Goal: Task Accomplishment & Management: Complete application form

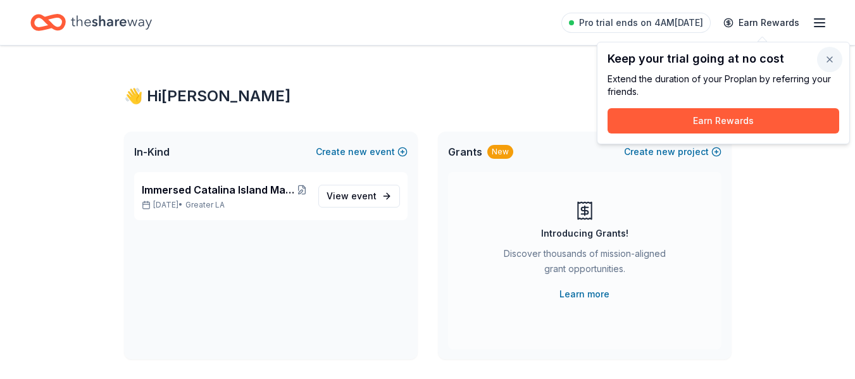
click at [829, 54] on button "button" at bounding box center [829, 59] width 25 height 25
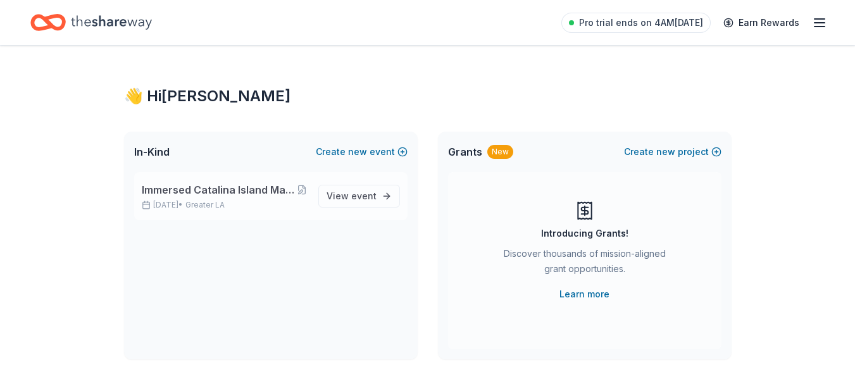
click at [260, 187] on span "Immersed Catalina Island Marine Mammal Rescue Center Benefit" at bounding box center [219, 189] width 154 height 15
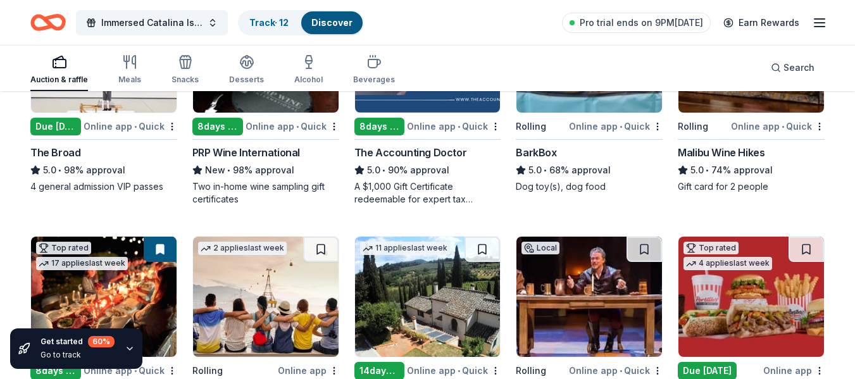
scroll to position [189, 0]
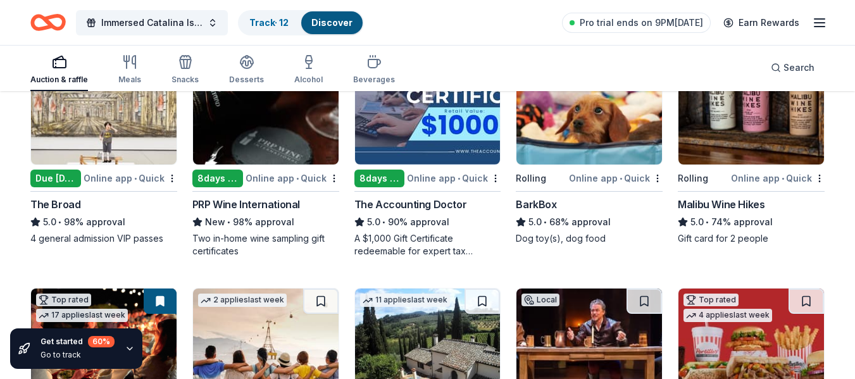
click at [710, 206] on div "Malibu Wine Hikes" at bounding box center [721, 204] width 87 height 15
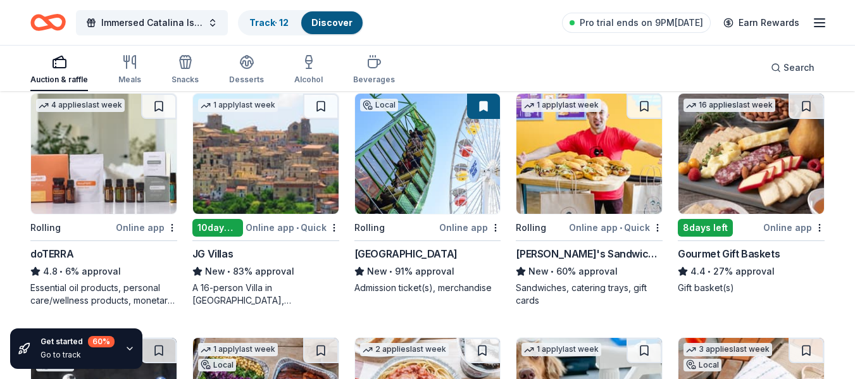
scroll to position [588, 0]
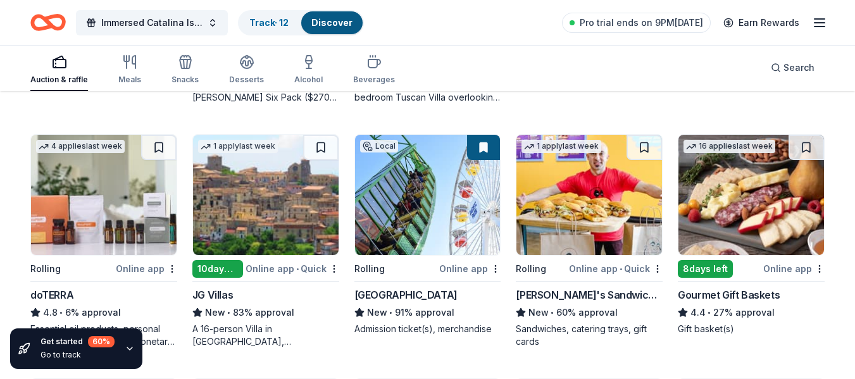
click at [557, 290] on div "Ike's Sandwiches" at bounding box center [589, 294] width 147 height 15
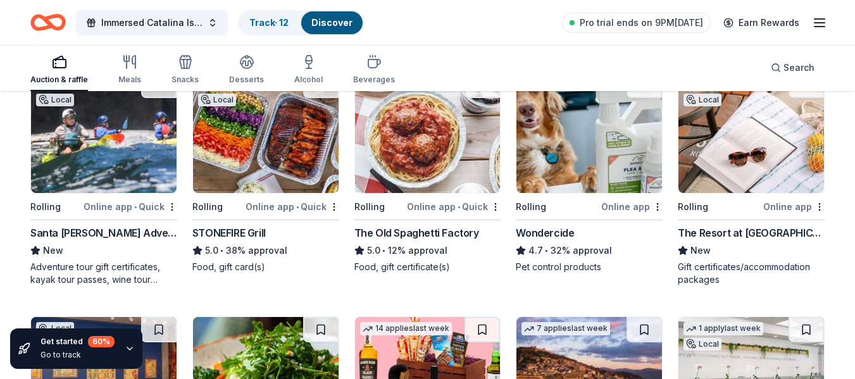
scroll to position [891, 0]
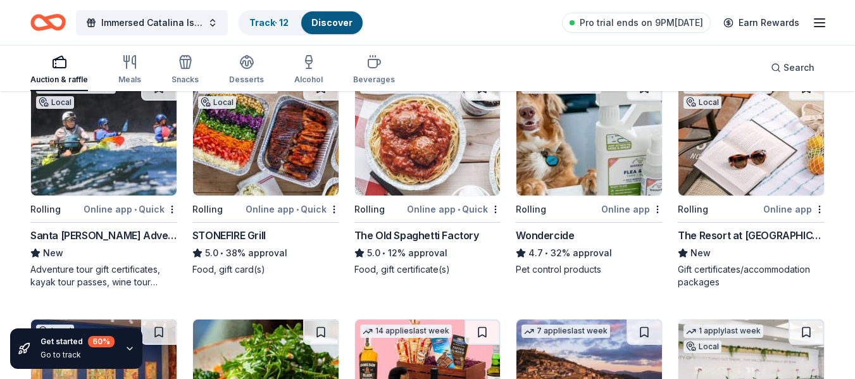
click at [729, 233] on div "The Resort at [GEOGRAPHIC_DATA]" at bounding box center [751, 235] width 147 height 15
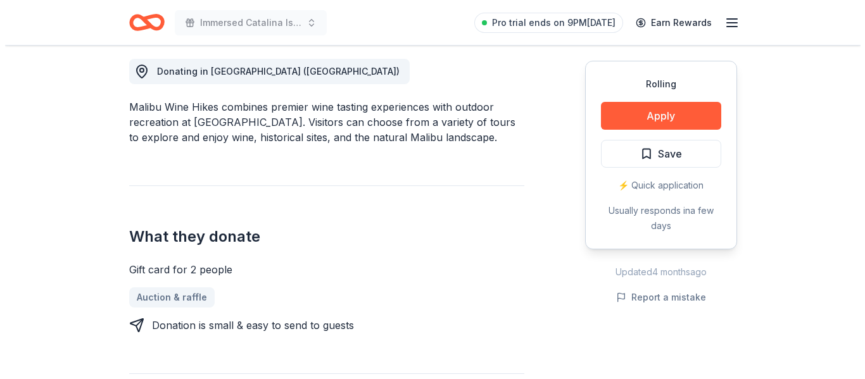
scroll to position [353, 0]
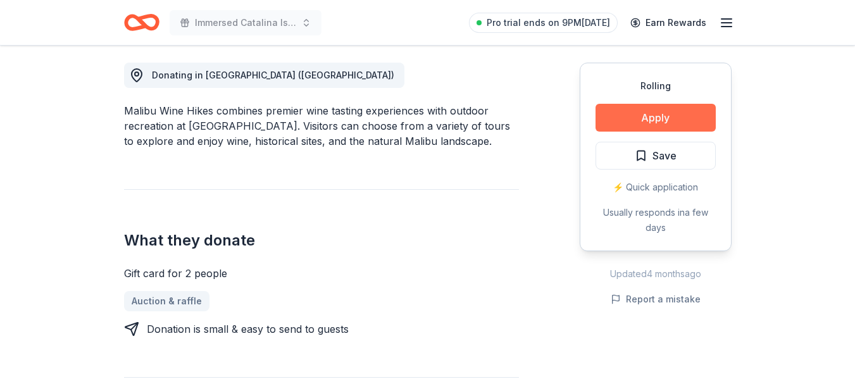
click at [631, 118] on button "Apply" at bounding box center [656, 118] width 120 height 28
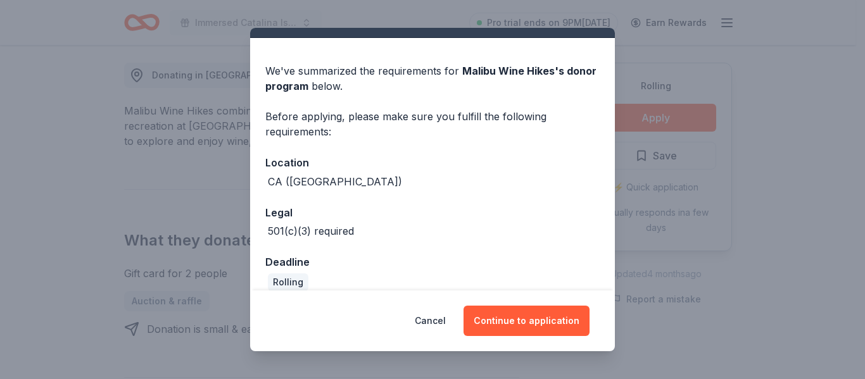
scroll to position [42, 0]
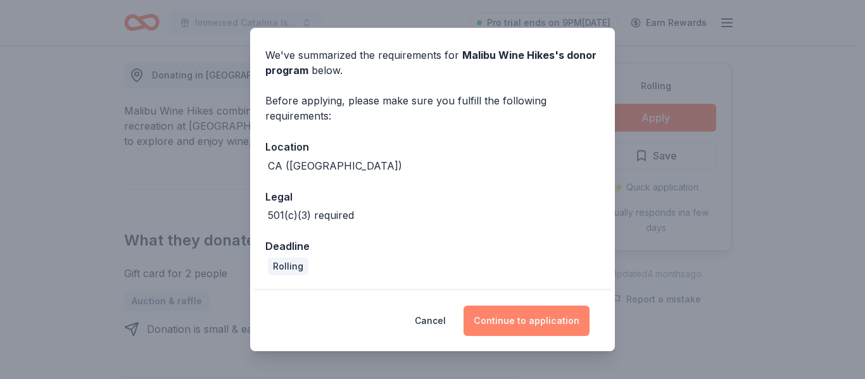
click at [512, 322] on button "Continue to application" at bounding box center [526, 321] width 126 height 30
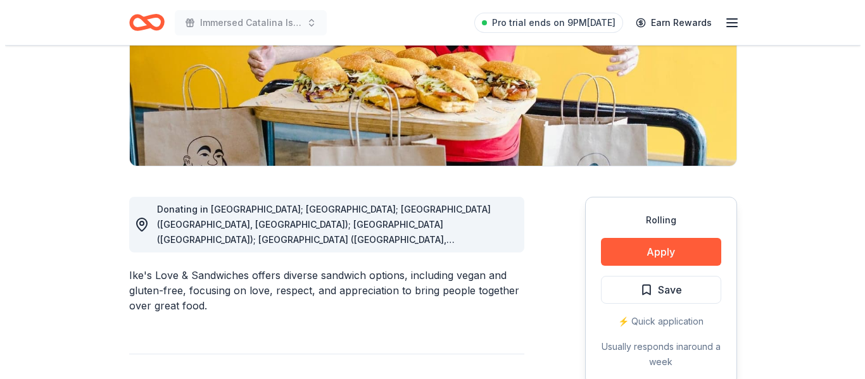
scroll to position [270, 0]
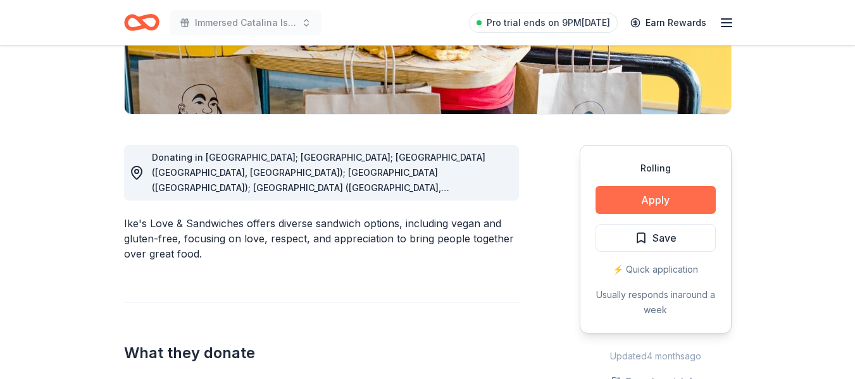
click at [646, 198] on button "Apply" at bounding box center [656, 200] width 120 height 28
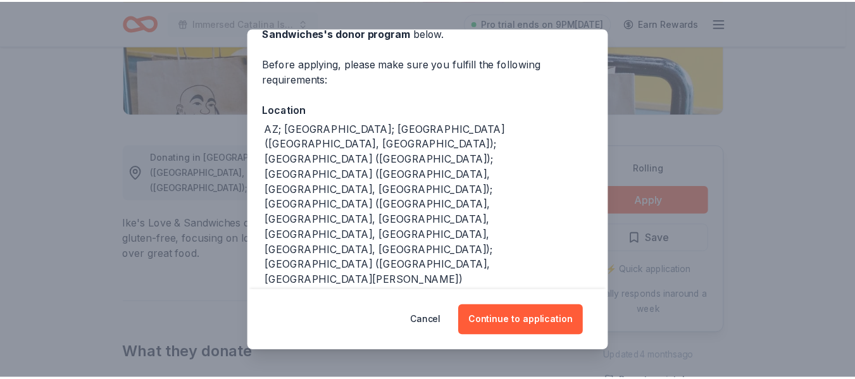
scroll to position [87, 0]
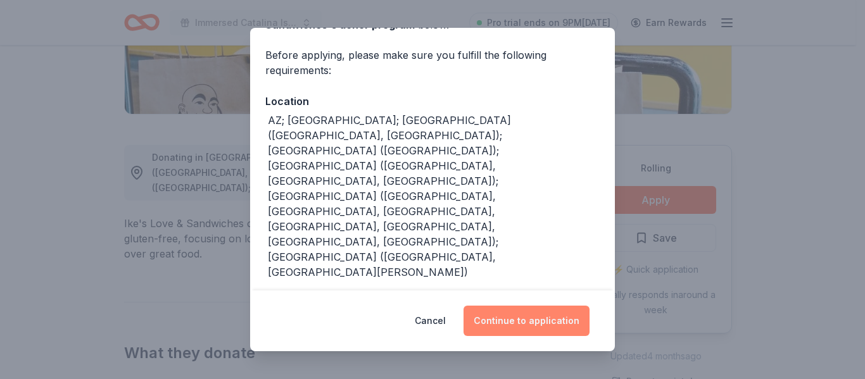
click at [532, 322] on button "Continue to application" at bounding box center [526, 321] width 126 height 30
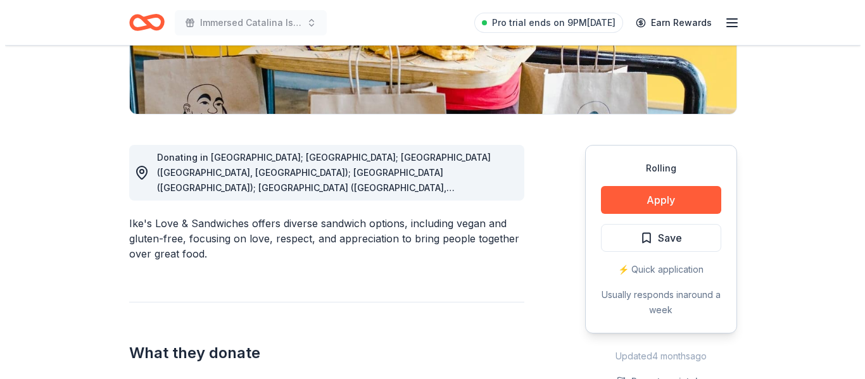
scroll to position [0, 0]
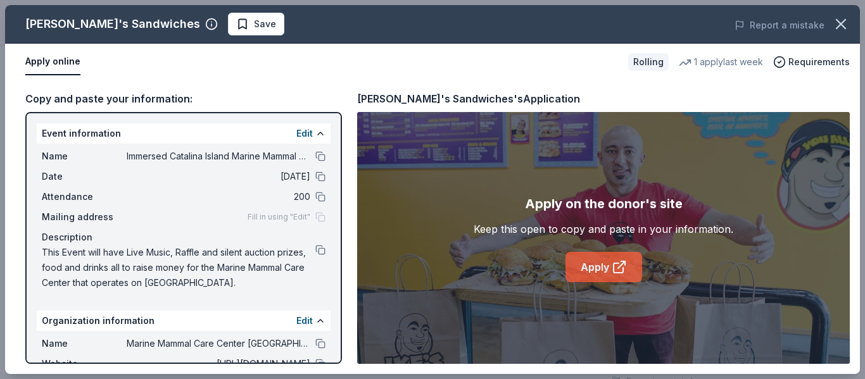
click at [593, 263] on link "Apply" at bounding box center [603, 267] width 77 height 30
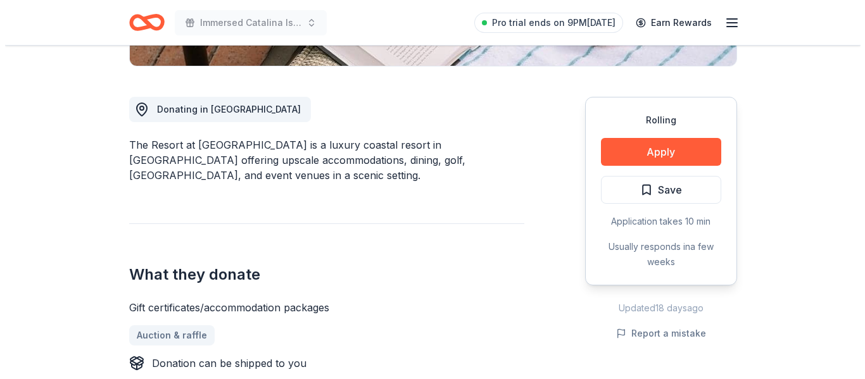
scroll to position [315, 0]
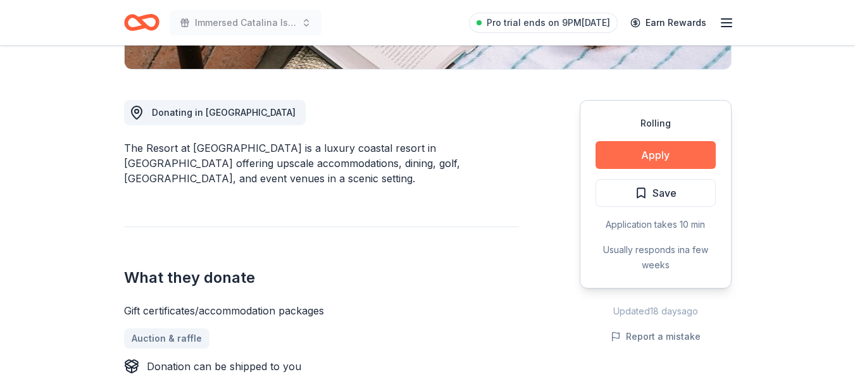
click at [649, 155] on button "Apply" at bounding box center [656, 155] width 120 height 28
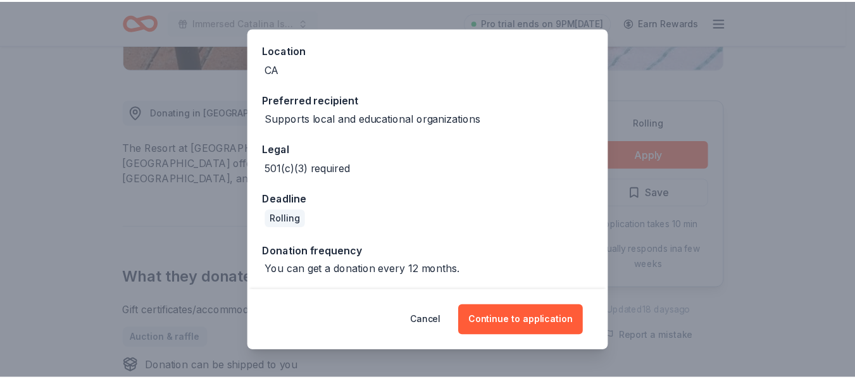
scroll to position [141, 0]
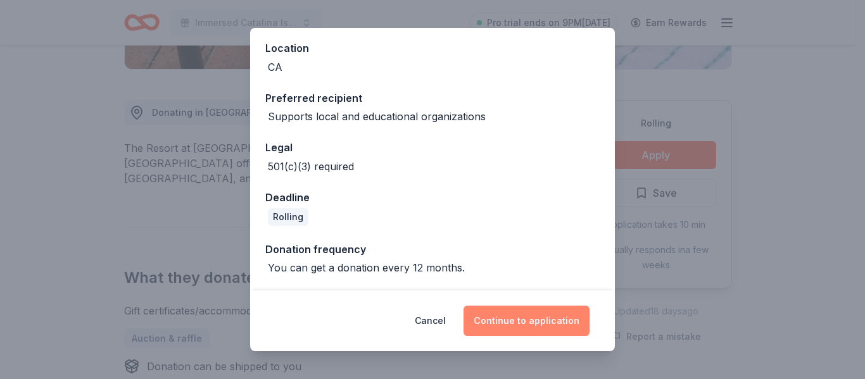
click at [512, 318] on button "Continue to application" at bounding box center [526, 321] width 126 height 30
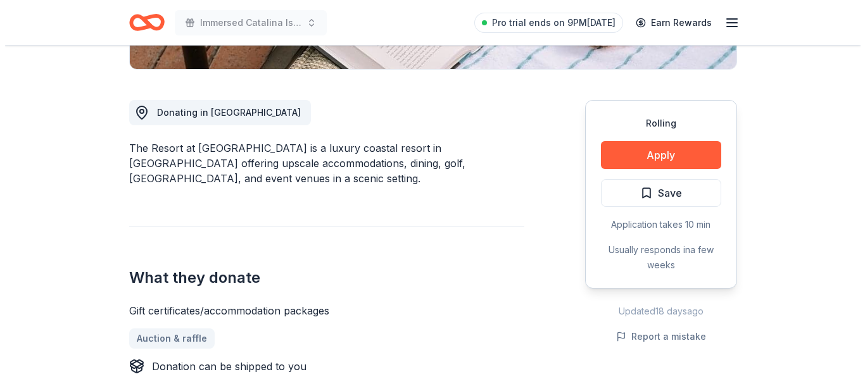
scroll to position [0, 0]
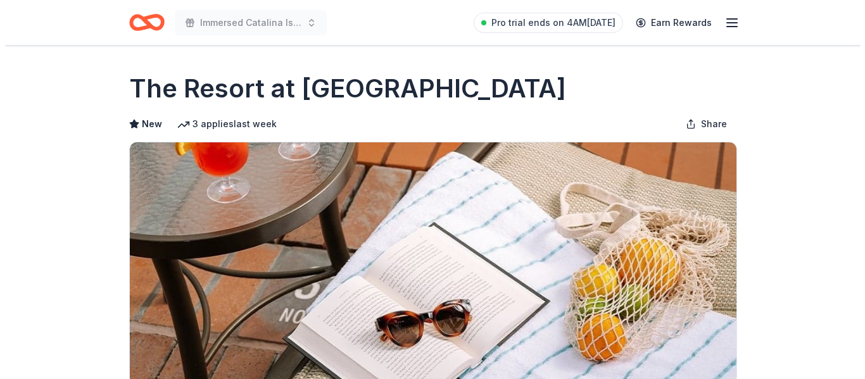
scroll to position [315, 0]
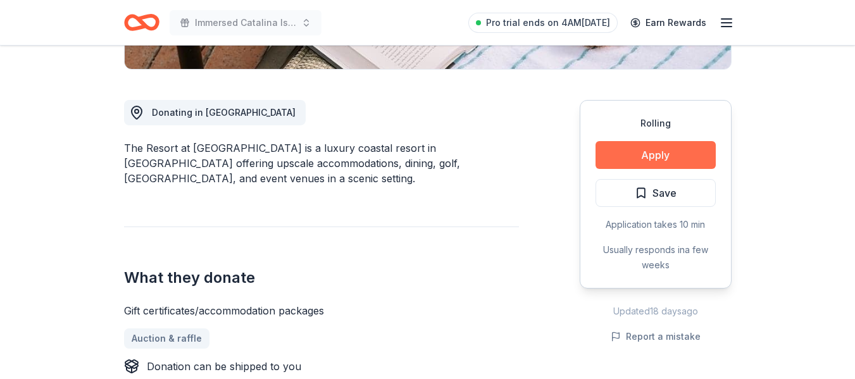
click at [625, 158] on button "Apply" at bounding box center [656, 155] width 120 height 28
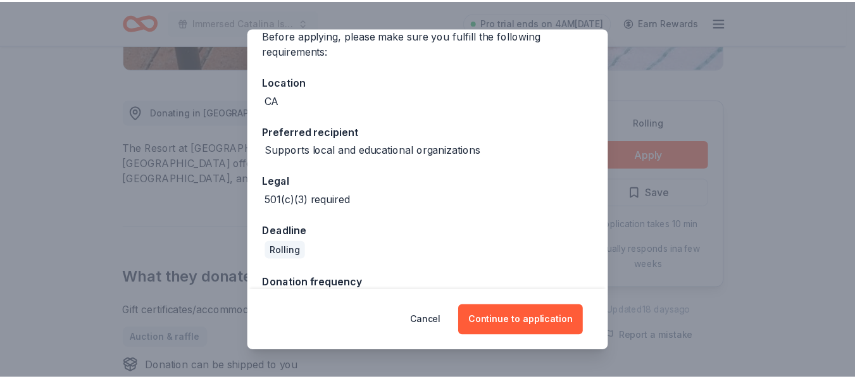
scroll to position [141, 0]
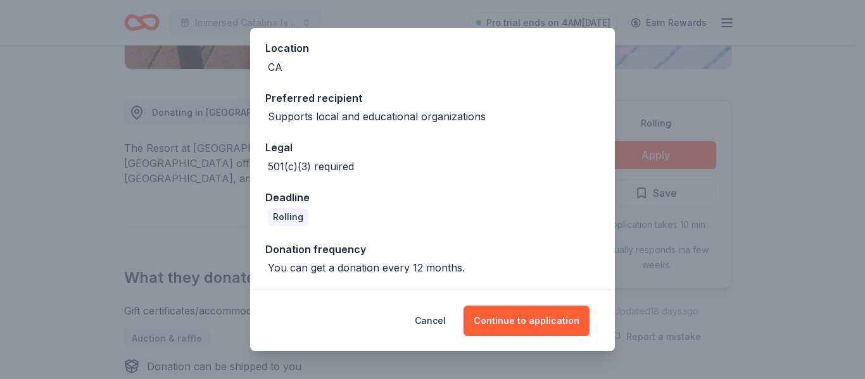
click at [77, 134] on div "Donor Program Requirements We've summarized the requirements for The Resort at …" at bounding box center [432, 189] width 865 height 379
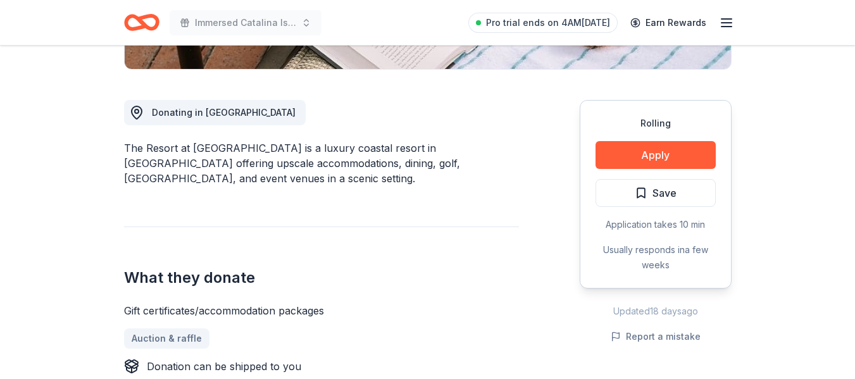
drag, startPoint x: 122, startPoint y: 147, endPoint x: 69, endPoint y: 154, distance: 53.1
click at [125, 148] on div "The Resort at [GEOGRAPHIC_DATA] is a luxury coastal resort in [GEOGRAPHIC_DATA]…" at bounding box center [321, 164] width 395 height 46
click at [134, 149] on div "The Resort at [GEOGRAPHIC_DATA] is a luxury coastal resort in [GEOGRAPHIC_DATA]…" at bounding box center [321, 164] width 395 height 46
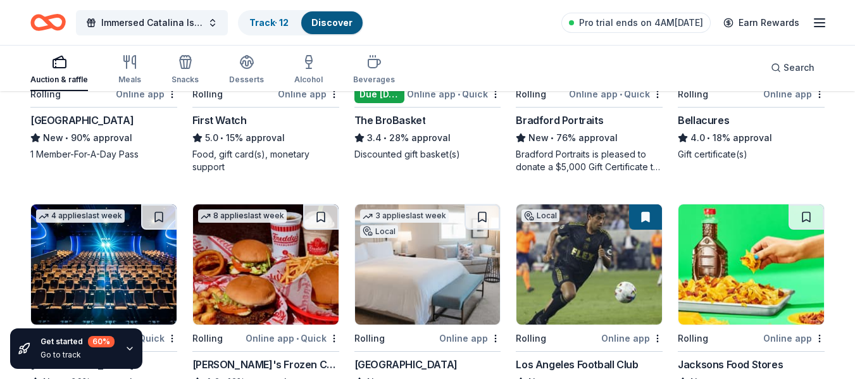
scroll to position [74, 0]
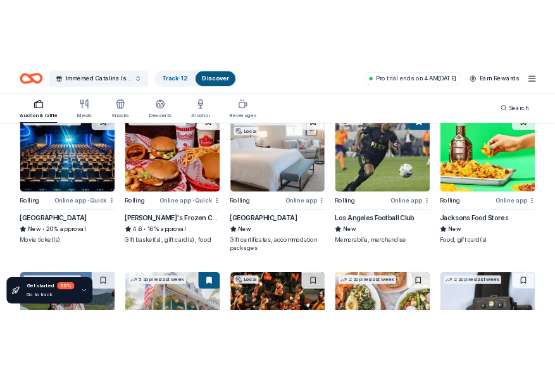
scroll to position [1383, 0]
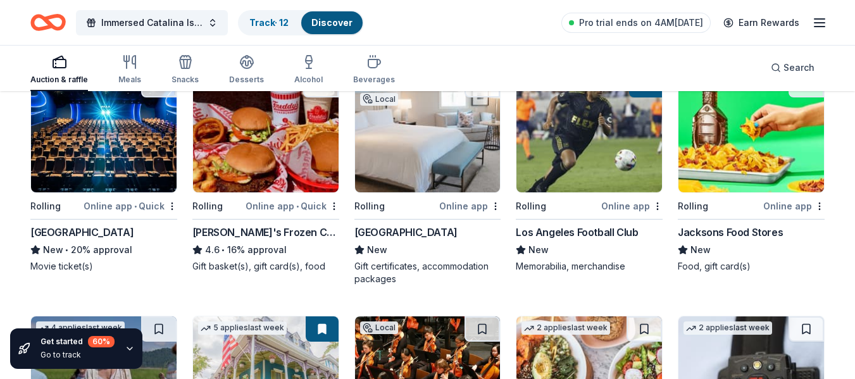
click at [567, 228] on div "Los Angeles Football Club" at bounding box center [577, 232] width 122 height 15
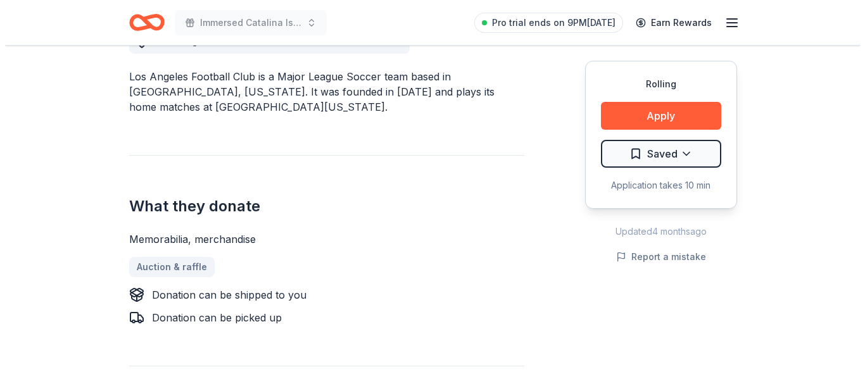
scroll to position [389, 0]
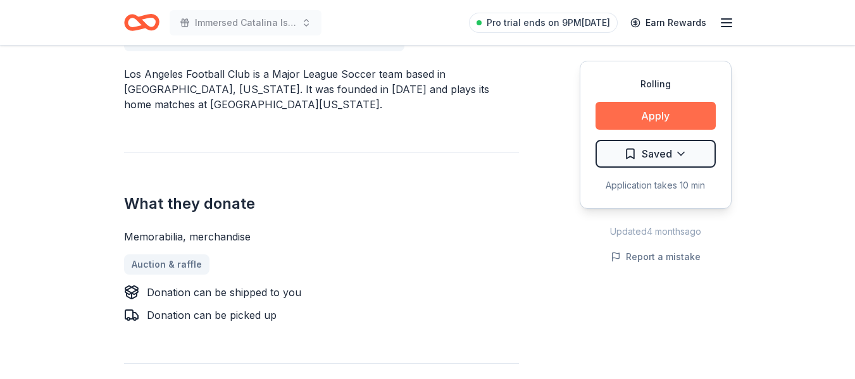
click at [638, 113] on button "Apply" at bounding box center [656, 116] width 120 height 28
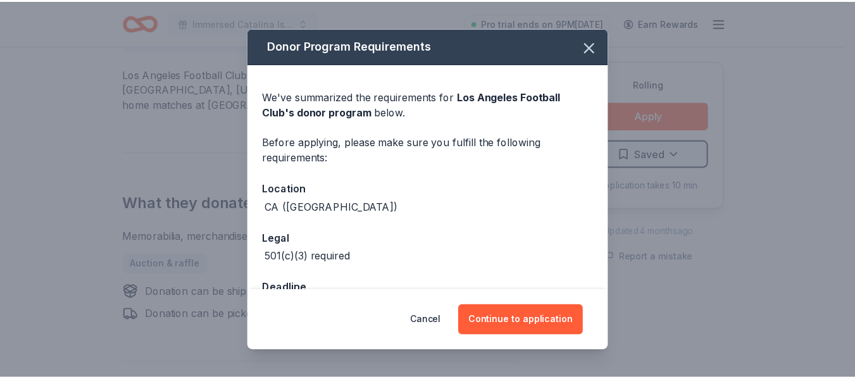
scroll to position [42, 0]
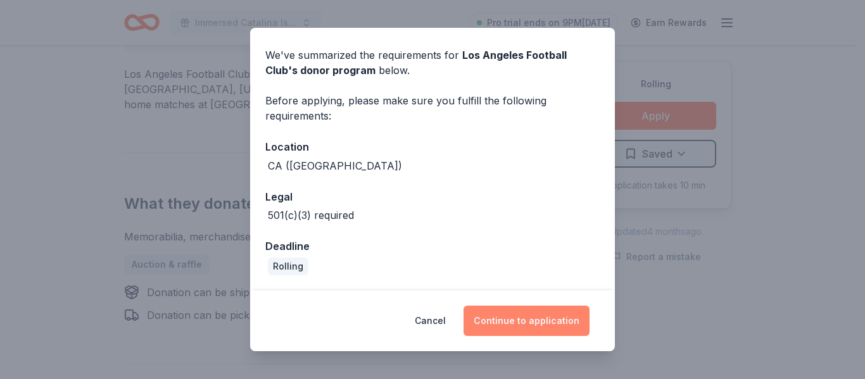
click at [508, 325] on button "Continue to application" at bounding box center [526, 321] width 126 height 30
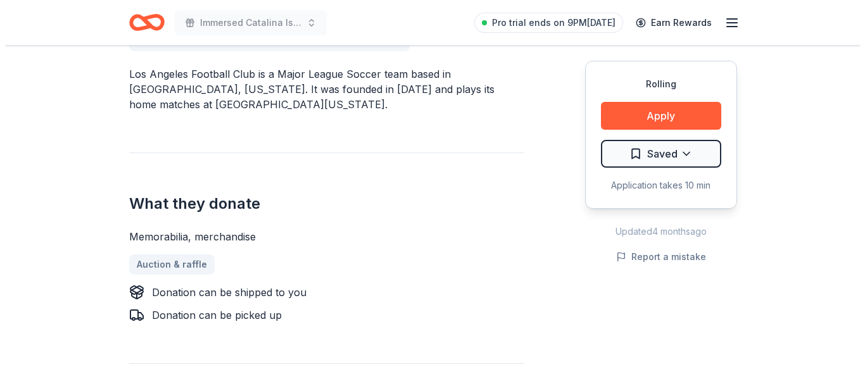
scroll to position [0, 0]
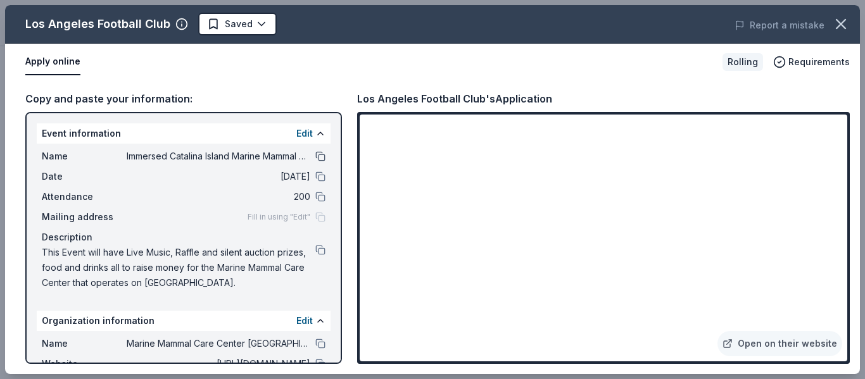
click at [315, 156] on button at bounding box center [320, 156] width 10 height 10
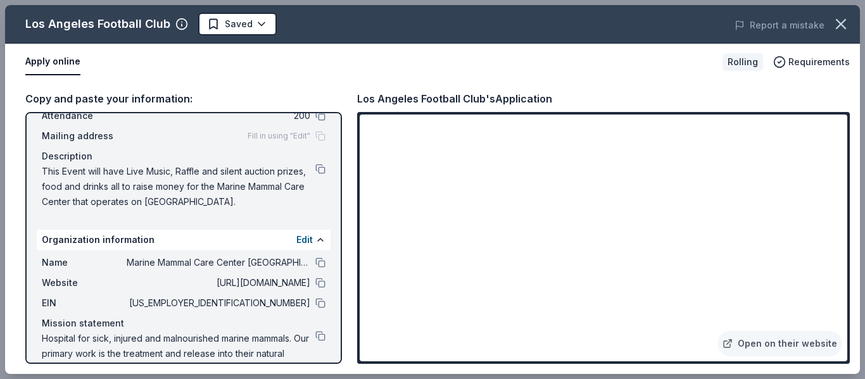
scroll to position [86, 0]
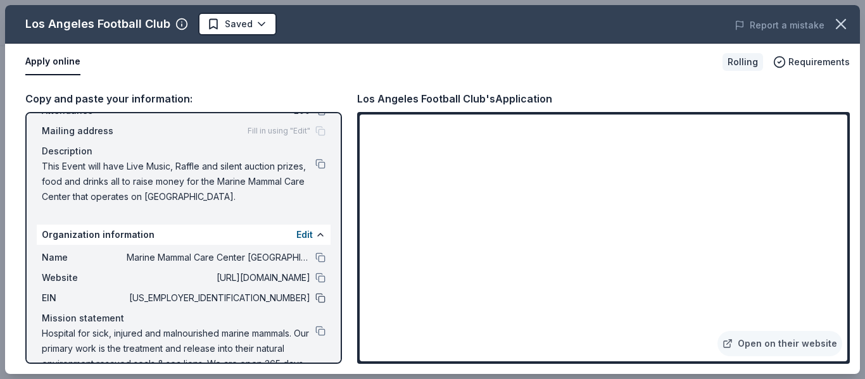
click at [315, 297] on button at bounding box center [320, 298] width 10 height 10
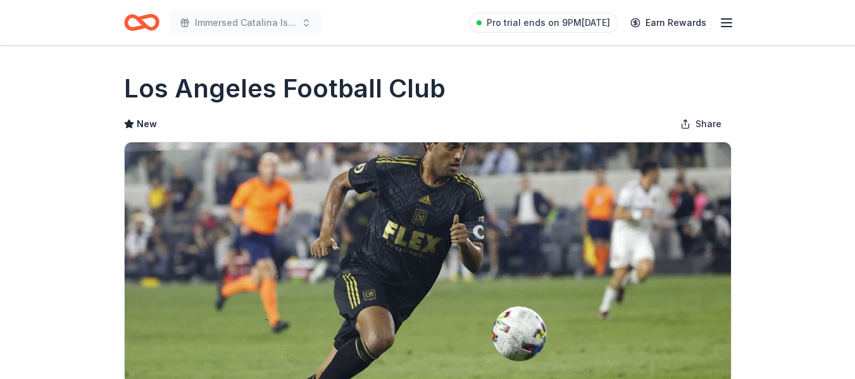
scroll to position [389, 0]
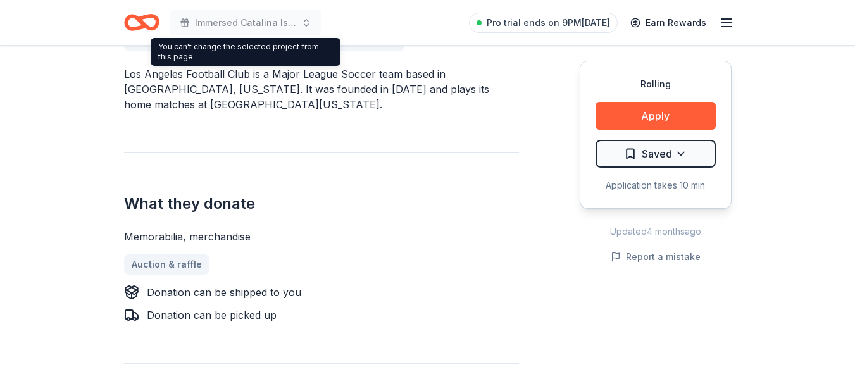
scroll to position [389, 0]
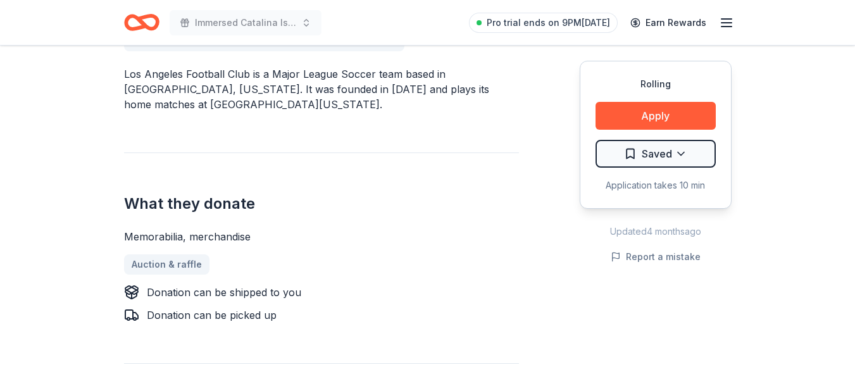
click at [146, 22] on icon "Home" at bounding box center [141, 23] width 35 height 30
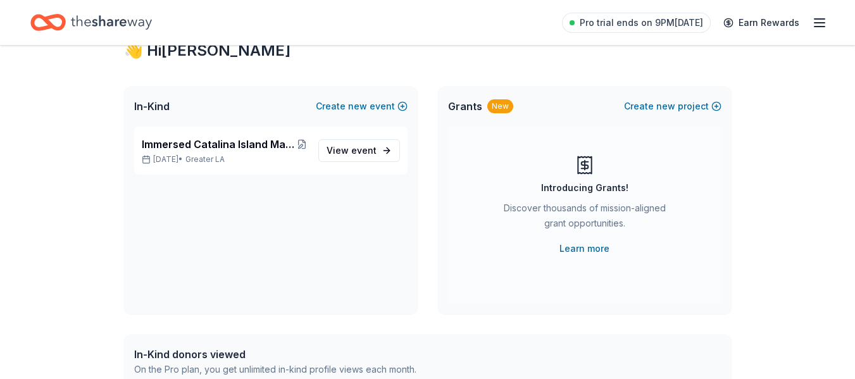
scroll to position [33, 0]
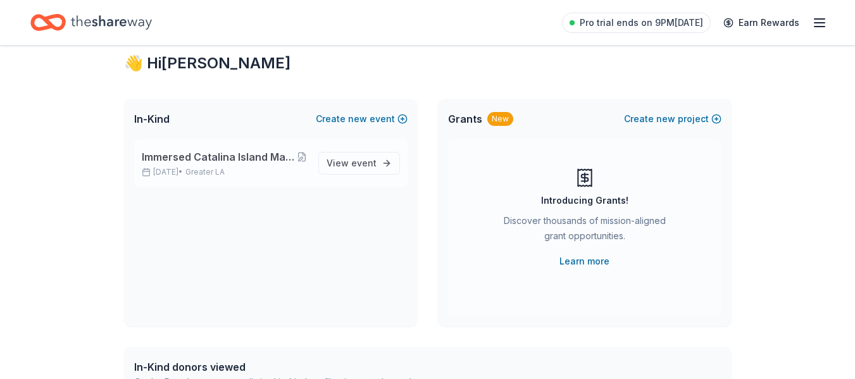
click at [256, 153] on span "Immersed Catalina Island Marine Mammal Rescue Center Benefit" at bounding box center [219, 156] width 154 height 15
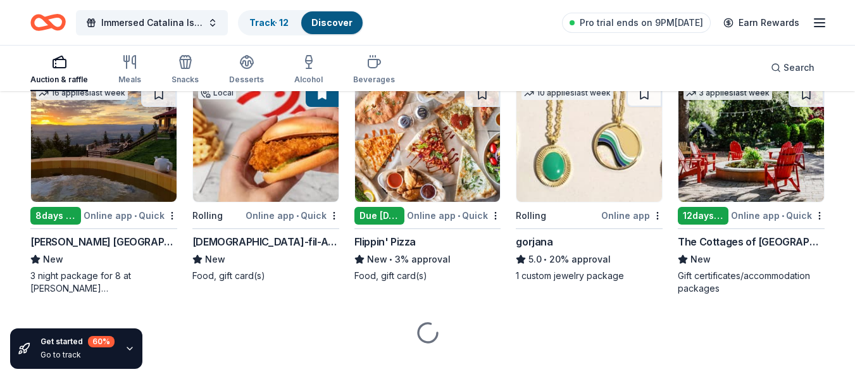
scroll to position [1867, 0]
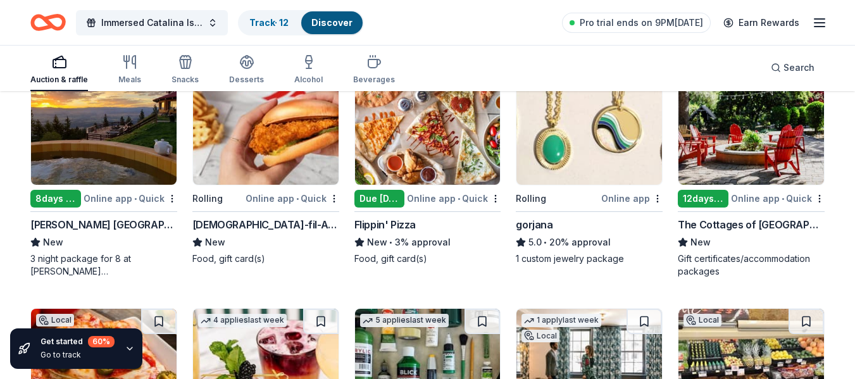
click at [229, 222] on div "Chick-fil-A (Los Angeles)" at bounding box center [265, 224] width 147 height 15
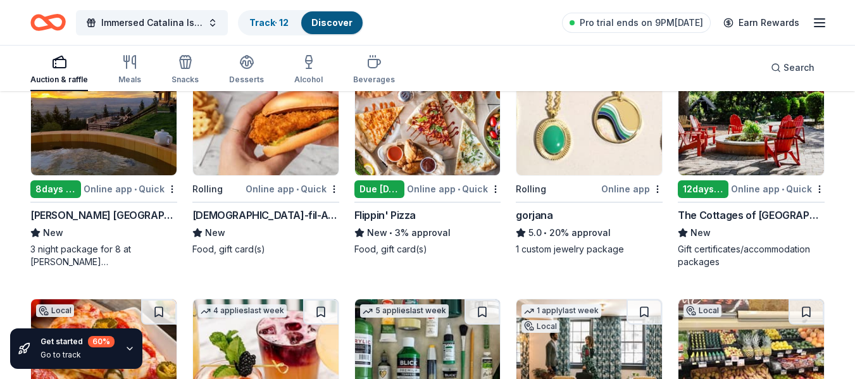
scroll to position [1872, 0]
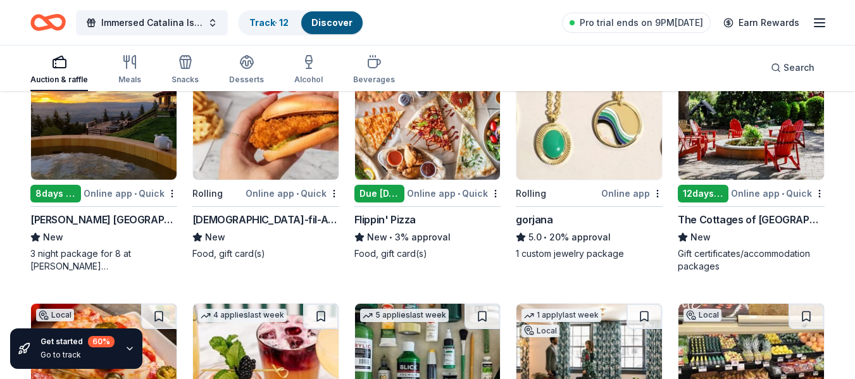
click at [725, 220] on div "The Cottages of Napa Valley" at bounding box center [751, 219] width 147 height 15
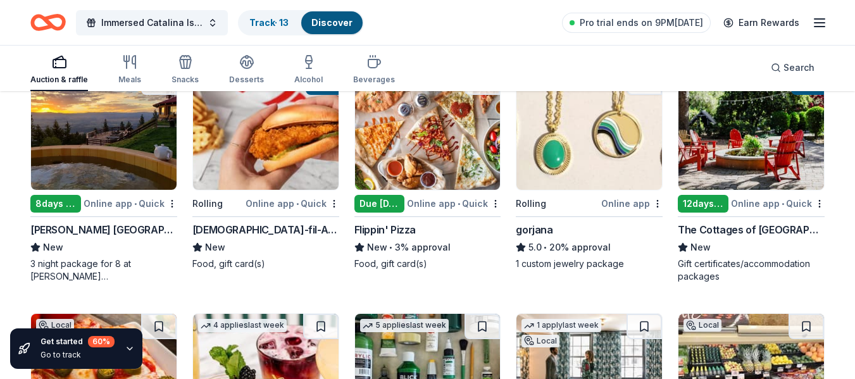
scroll to position [1858, 0]
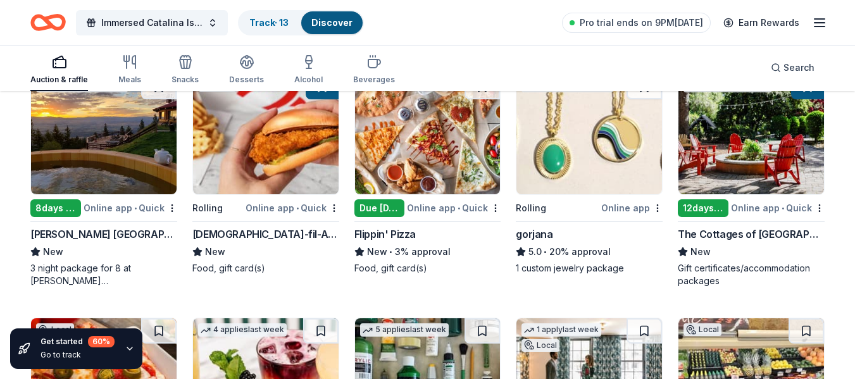
click at [66, 207] on div "8 days left" at bounding box center [55, 208] width 51 height 18
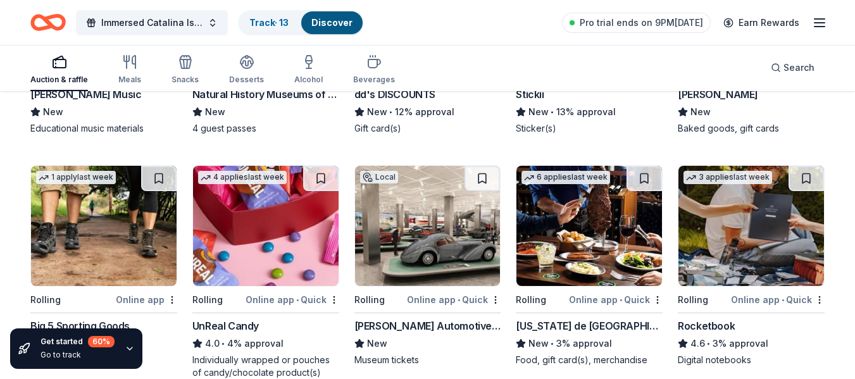
scroll to position [3316, 0]
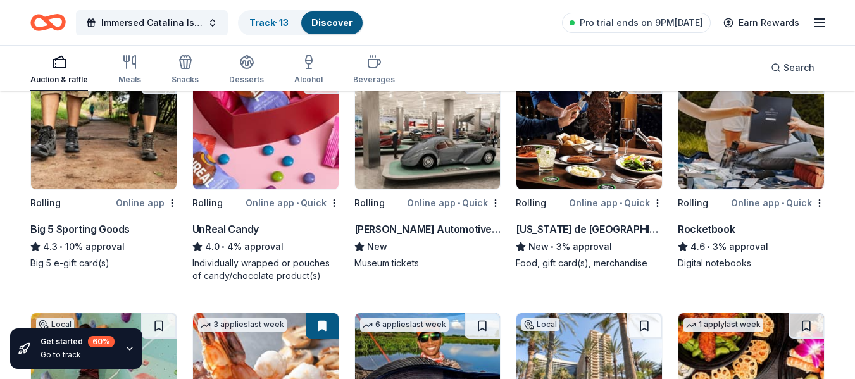
click at [96, 229] on div "Big 5 Sporting Goods" at bounding box center [79, 229] width 99 height 15
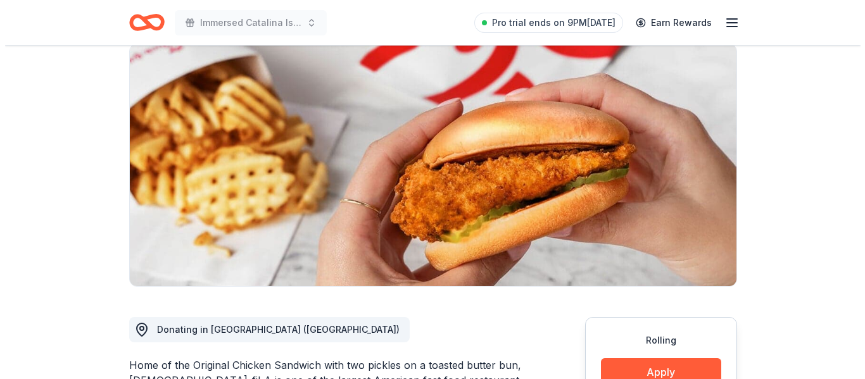
scroll to position [261, 0]
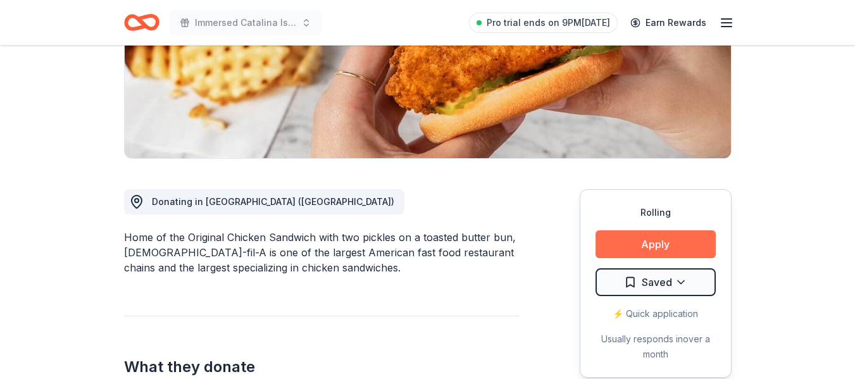
click at [639, 230] on button "Apply" at bounding box center [656, 244] width 120 height 28
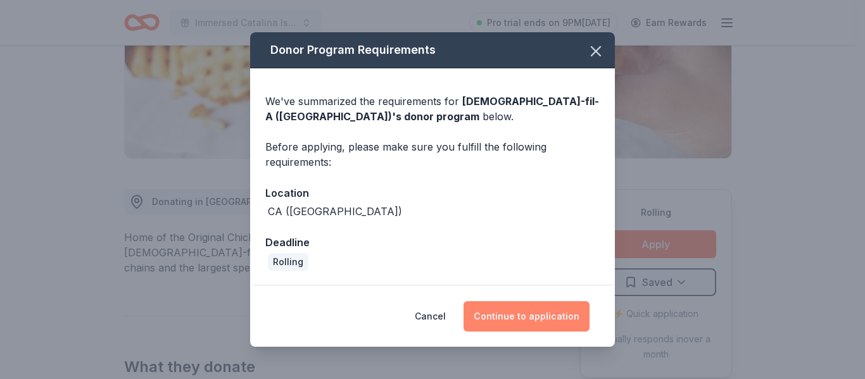
click at [548, 315] on button "Continue to application" at bounding box center [526, 316] width 126 height 30
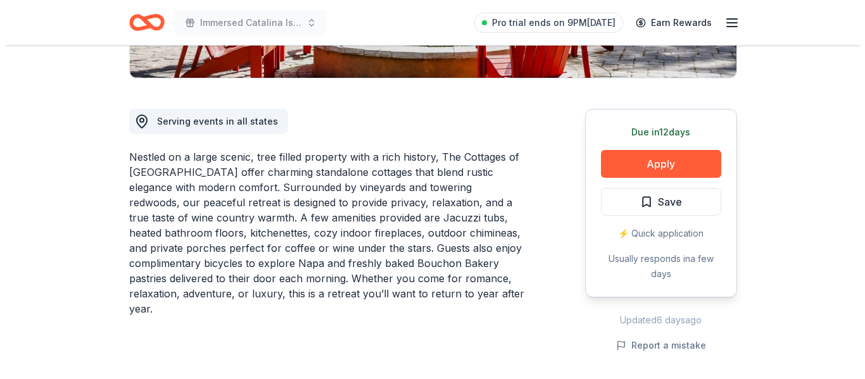
scroll to position [320, 0]
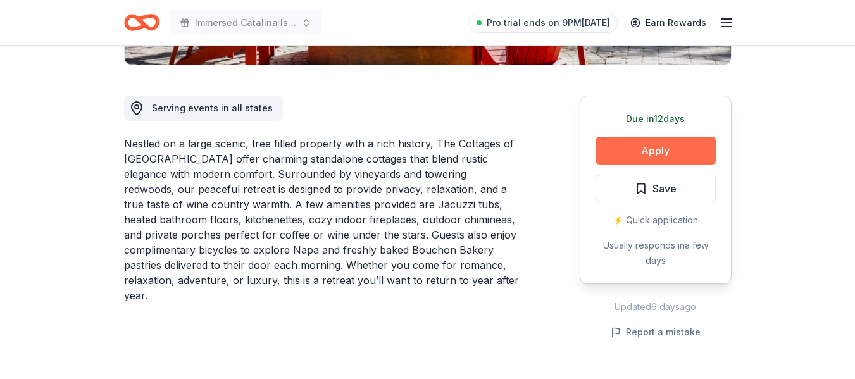
click at [650, 149] on button "Apply" at bounding box center [656, 151] width 120 height 28
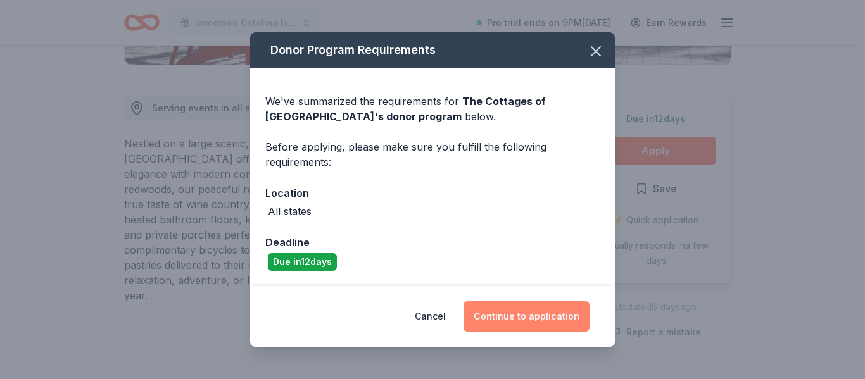
click at [506, 312] on button "Continue to application" at bounding box center [526, 316] width 126 height 30
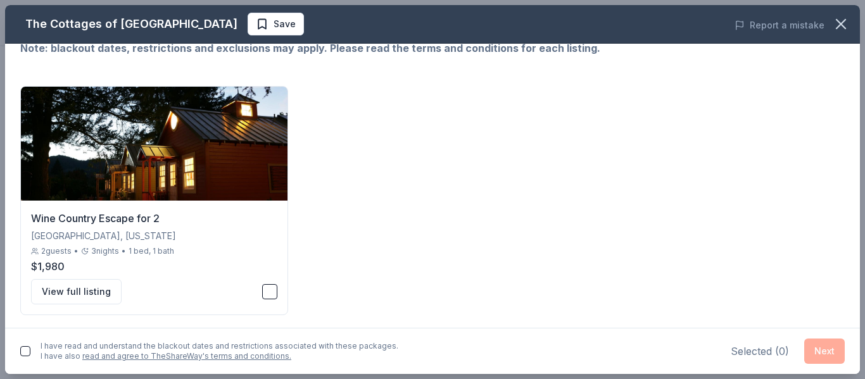
scroll to position [61, 0]
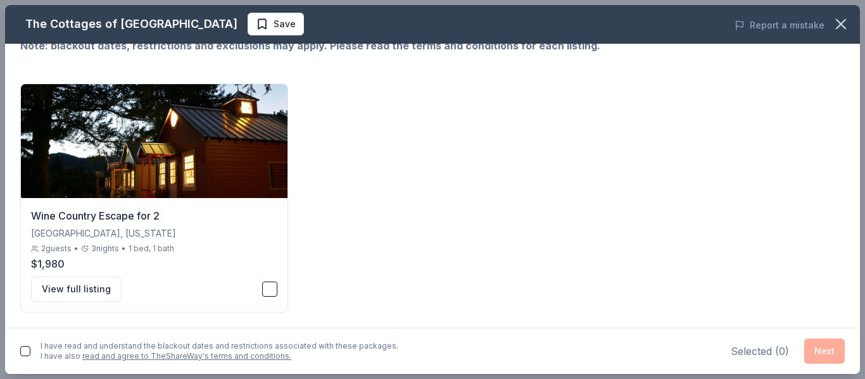
click at [25, 348] on button "button" at bounding box center [25, 351] width 10 height 10
click at [268, 286] on button "button" at bounding box center [269, 289] width 15 height 15
click at [821, 346] on button "Next" at bounding box center [824, 351] width 41 height 25
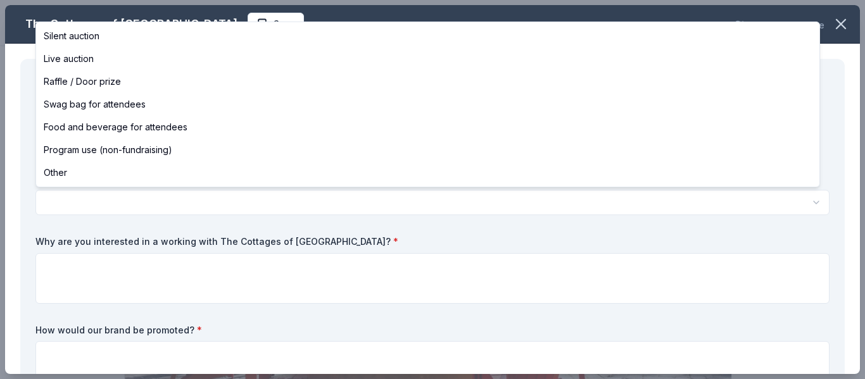
click at [82, 206] on html "Immersed Catalina Island Marine Mammal Rescue Center Benefit Save Apply Due in …" at bounding box center [432, 189] width 865 height 379
select select "silentAuction"
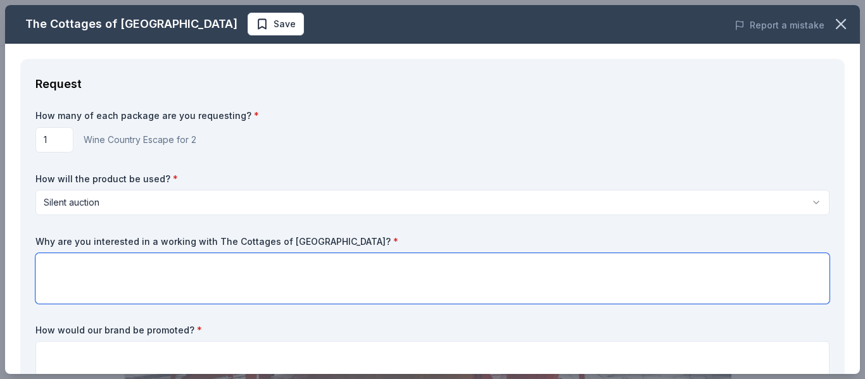
click at [59, 269] on textarea at bounding box center [432, 278] width 794 height 51
type textarea "N"
type textarea "O"
click at [39, 269] on textarea "Napa Valley has a place in my heart as much as Catalina Island." at bounding box center [432, 278] width 794 height 51
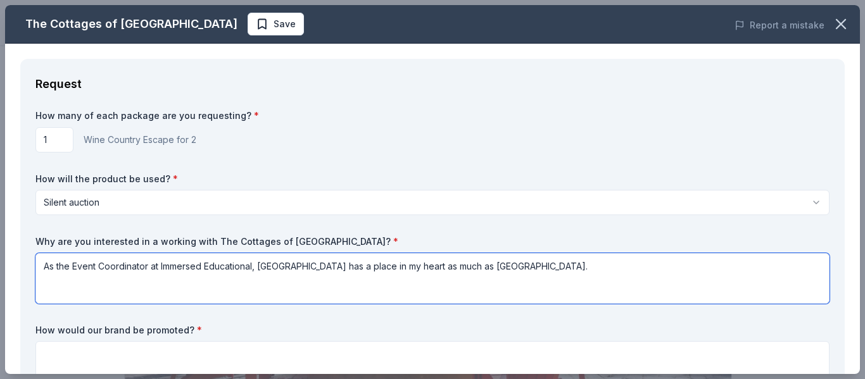
click at [254, 268] on textarea "As the Event Coordinator at Immersed Educational, Napa Valley has a place in my…" at bounding box center [432, 278] width 794 height 51
click at [594, 260] on textarea "As the Event Coordinator at Immersed Educational here on Catalina Island, Napa …" at bounding box center [432, 278] width 794 height 51
click at [593, 263] on textarea "As the Event Coordinator at Immersed Educational here on Catalina Island, Napa …" at bounding box center [432, 278] width 794 height 51
click at [650, 263] on textarea "As the Event Coordinator at Immersed Educational here on Catalina Island, Napa …" at bounding box center [432, 278] width 794 height 51
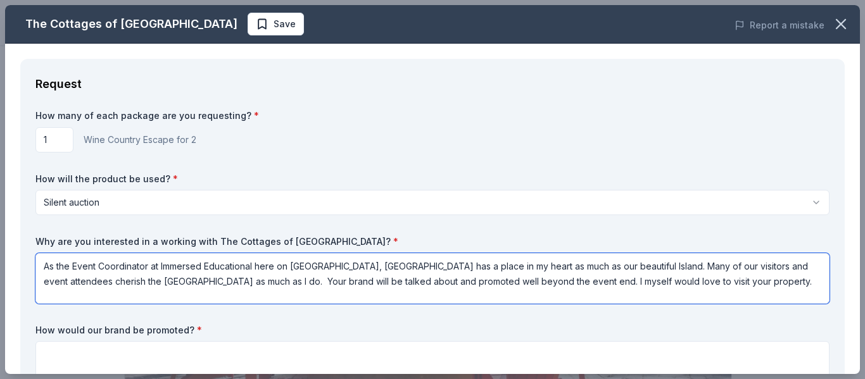
type textarea "As the Event Coordinator at Immersed Educational here on Catalina Island, Napa …"
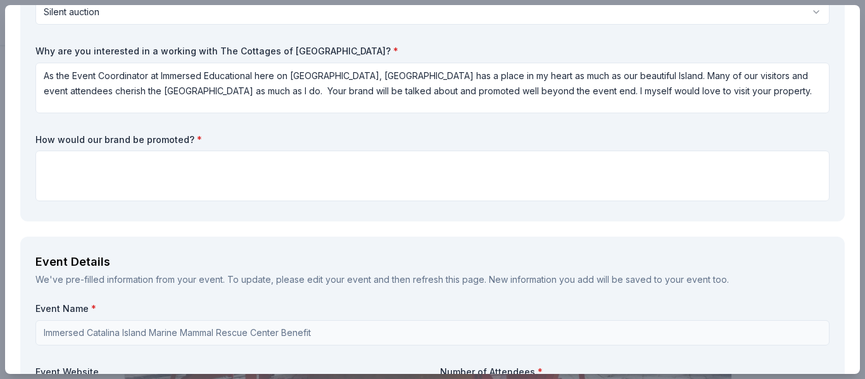
scroll to position [194, 0]
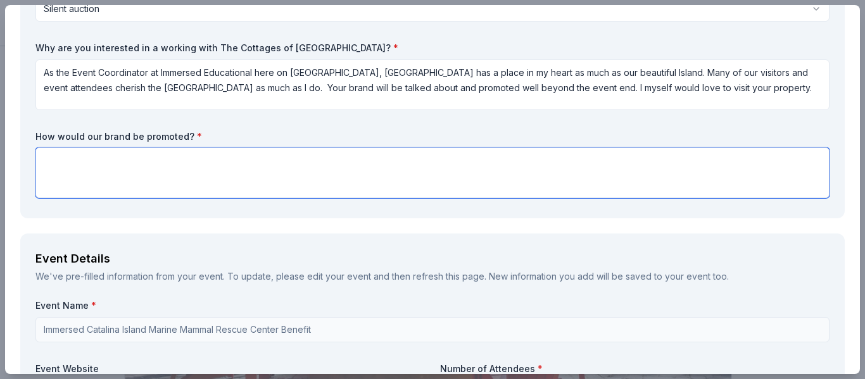
click at [79, 159] on textarea at bounding box center [432, 173] width 794 height 51
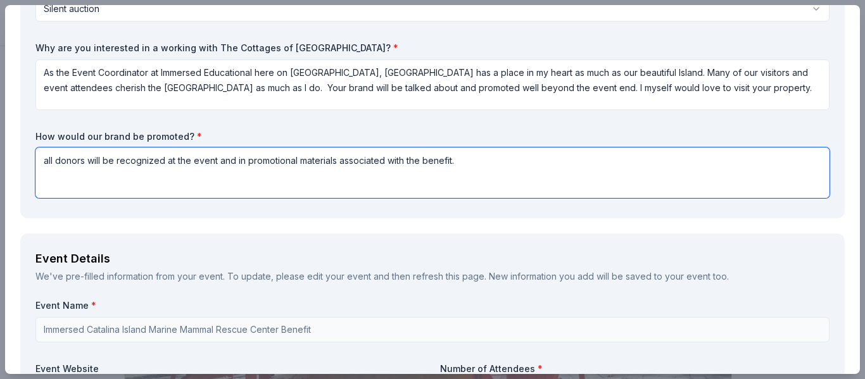
type textarea "all donors will be recognized at the event and in promotional materials associa…"
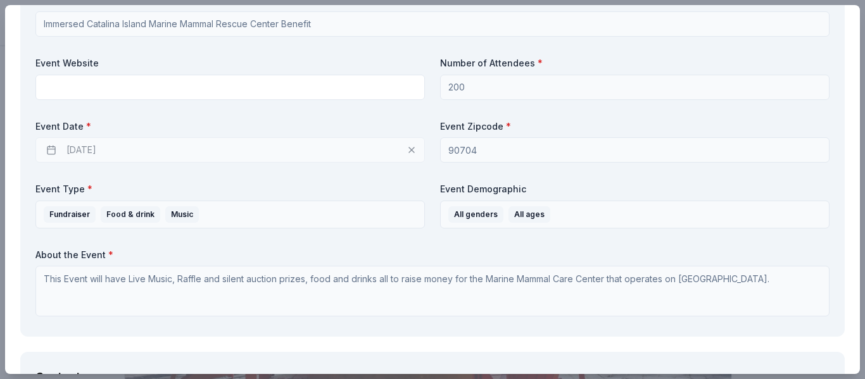
scroll to position [506, 0]
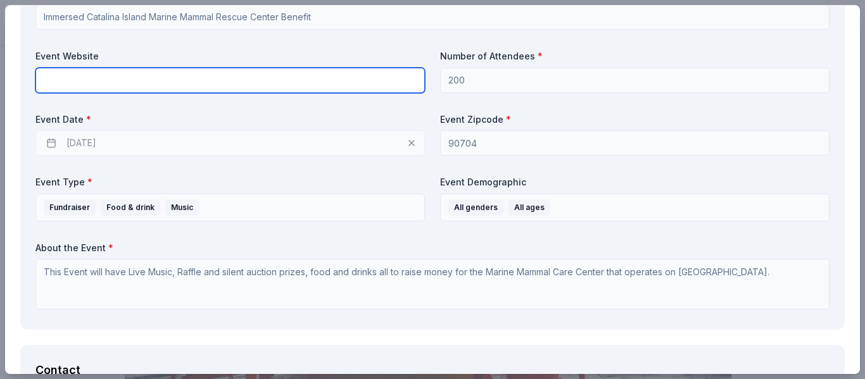
click at [91, 85] on input "text" at bounding box center [229, 80] width 389 height 25
type input "Immersedcatalina.com"
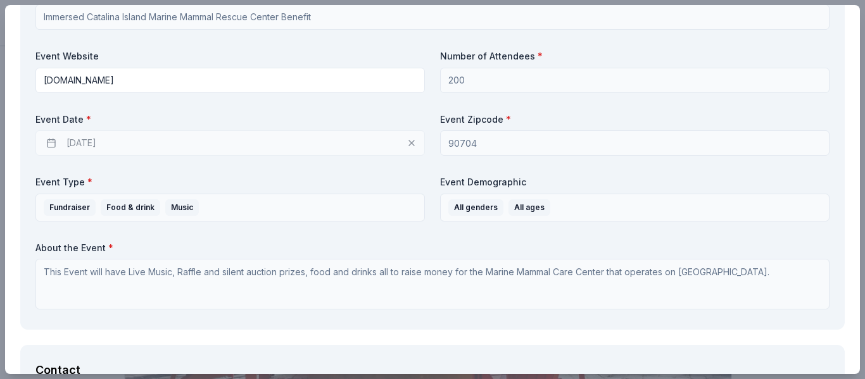
click at [80, 142] on div "10/23/2025" at bounding box center [229, 142] width 389 height 25
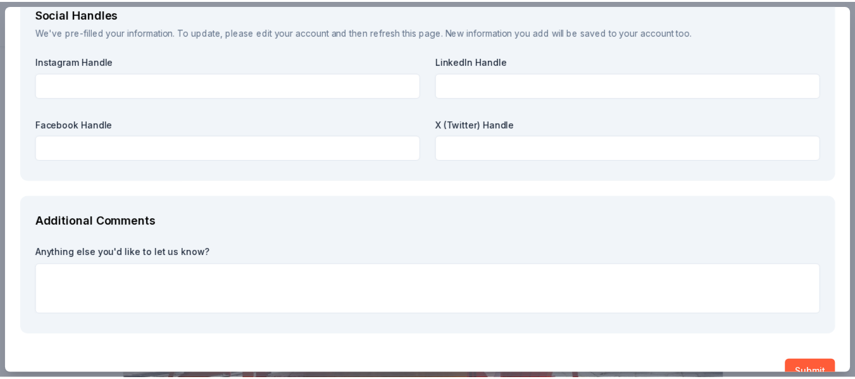
scroll to position [1488, 0]
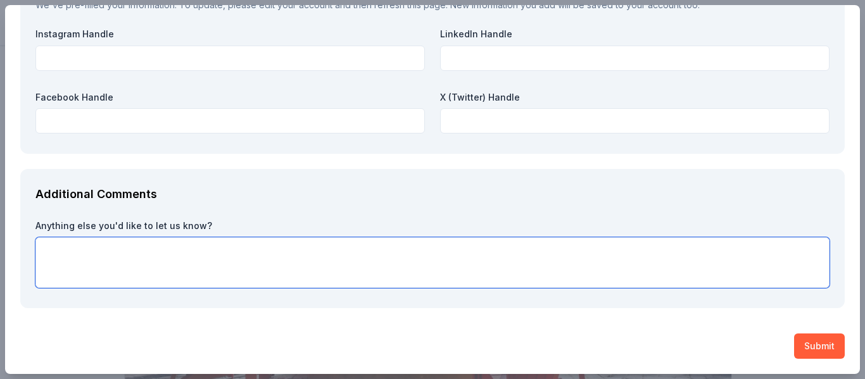
click at [59, 249] on textarea at bounding box center [432, 262] width 794 height 51
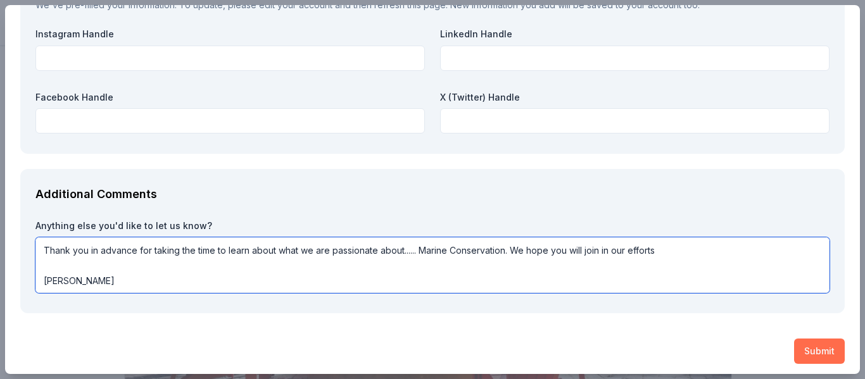
type textarea "Thank you in advance for taking the time to learn about what we are passionate …"
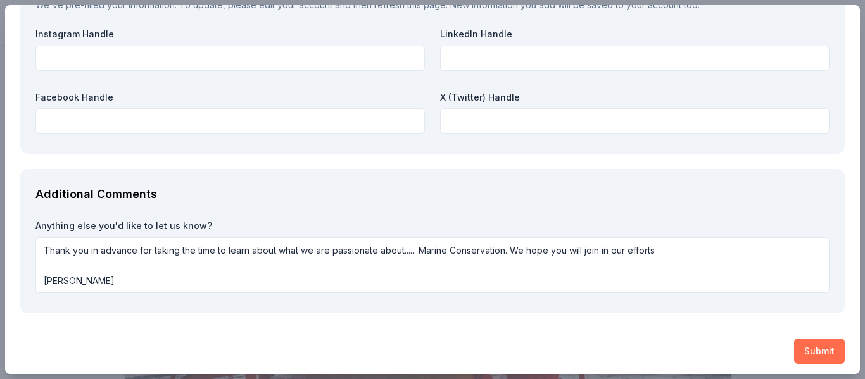
click at [815, 346] on button "Submit" at bounding box center [819, 351] width 51 height 25
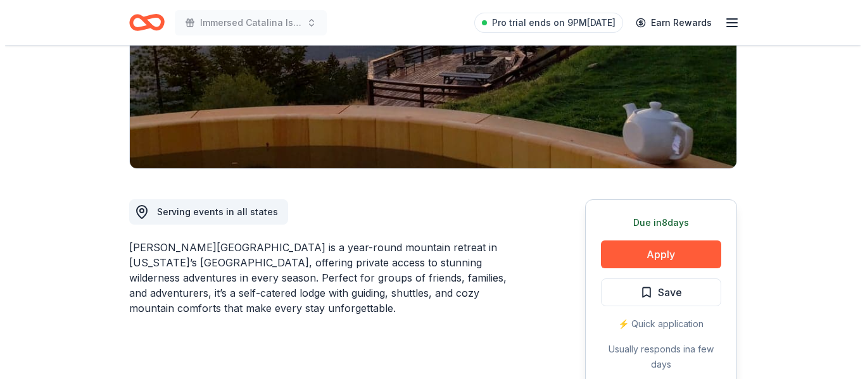
scroll to position [248, 0]
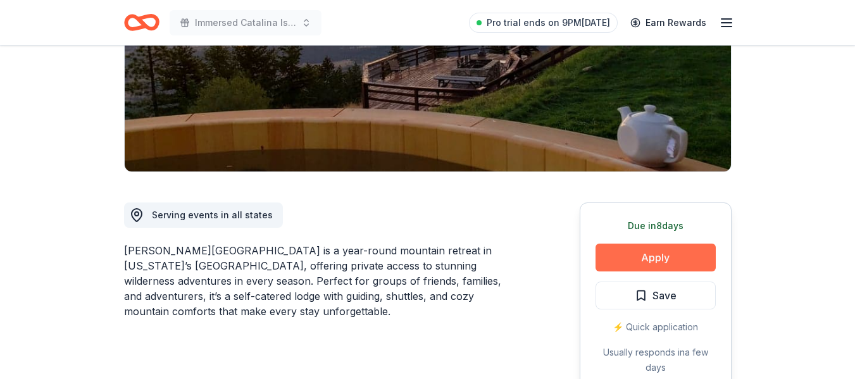
click at [627, 244] on button "Apply" at bounding box center [656, 258] width 120 height 28
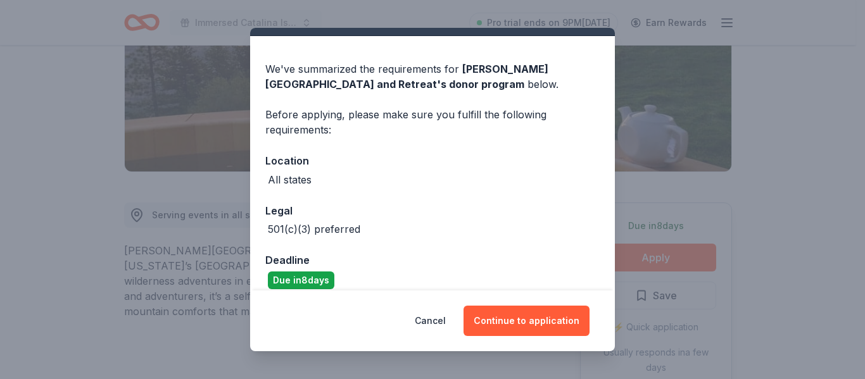
scroll to position [42, 0]
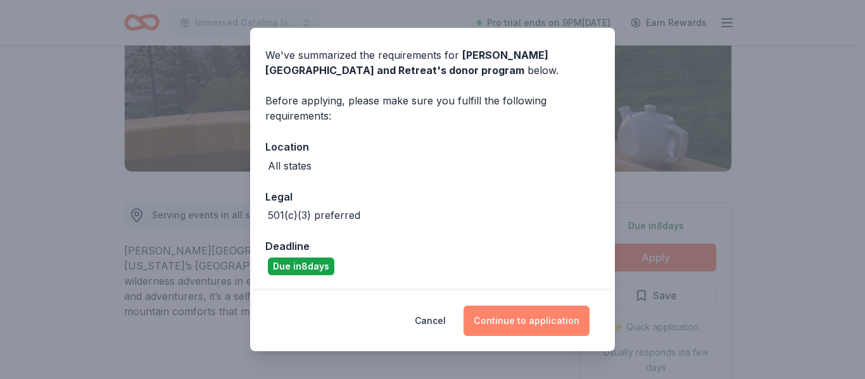
click at [510, 317] on button "Continue to application" at bounding box center [526, 321] width 126 height 30
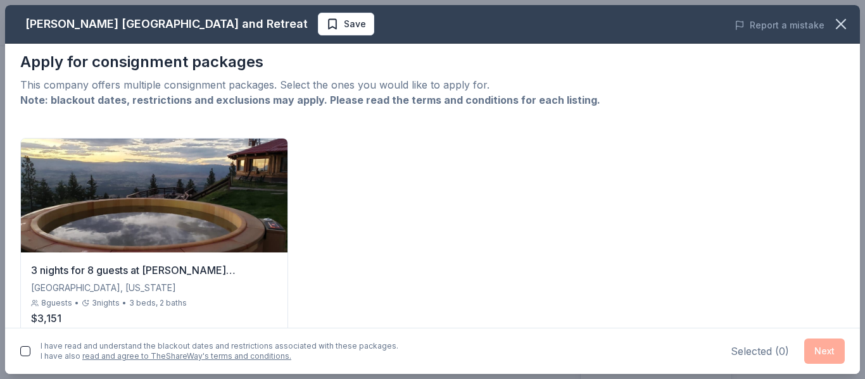
scroll to position [8, 0]
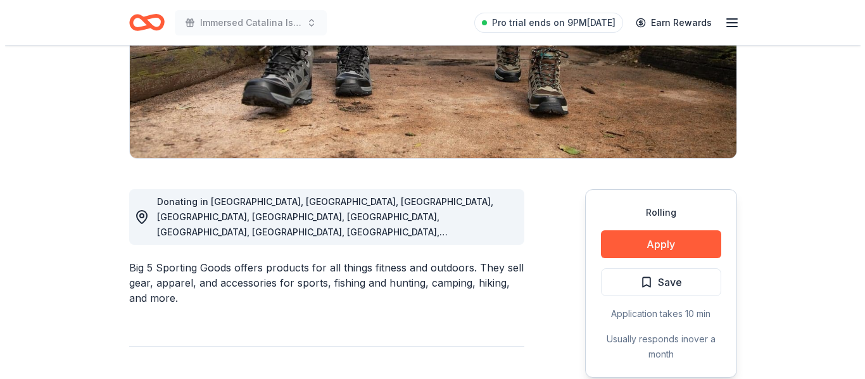
scroll to position [230, 0]
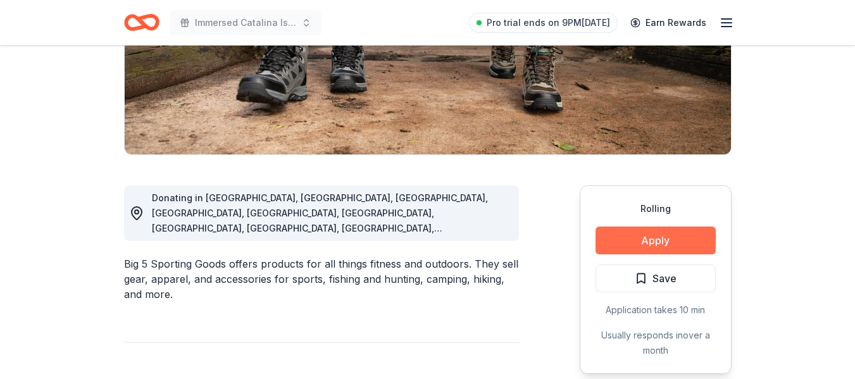
click at [634, 239] on button "Apply" at bounding box center [656, 241] width 120 height 28
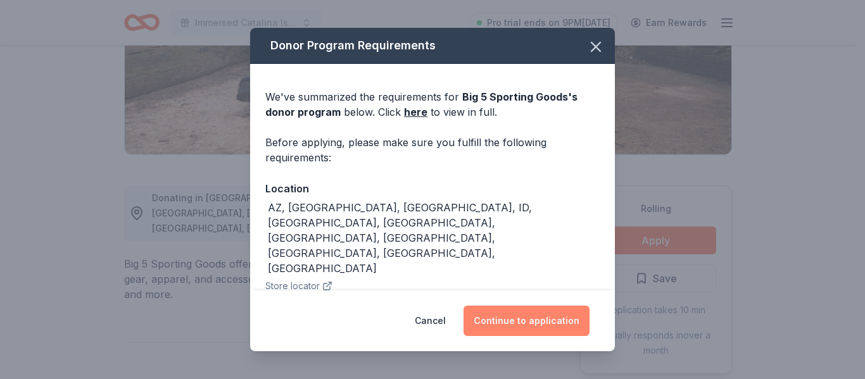
click at [523, 328] on button "Continue to application" at bounding box center [526, 321] width 126 height 30
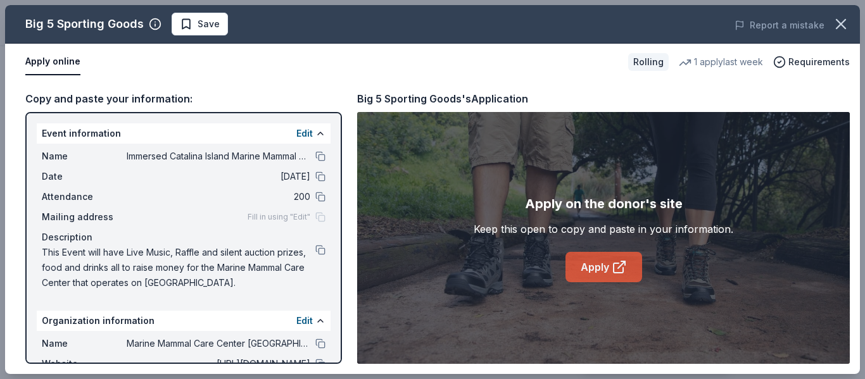
click at [580, 258] on link "Apply" at bounding box center [603, 267] width 77 height 30
